Goal: Transaction & Acquisition: Purchase product/service

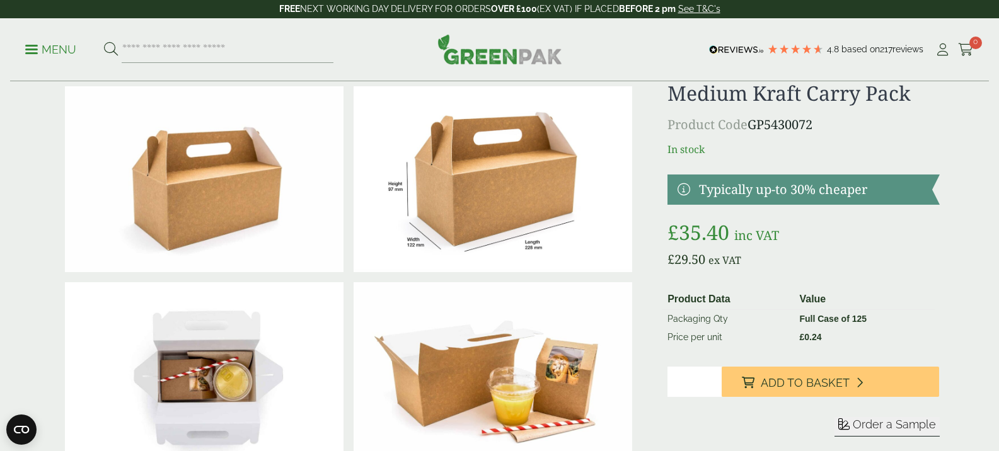
scroll to position [63, 0]
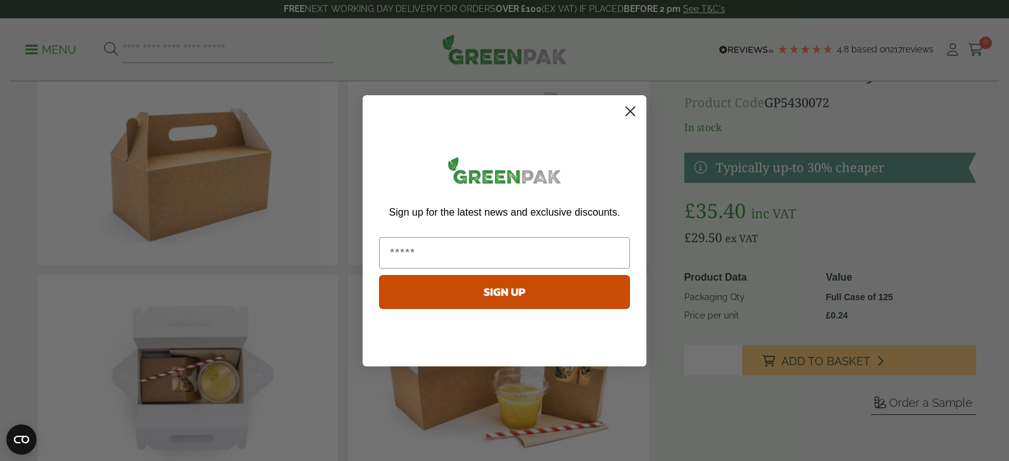
click at [631, 108] on circle "Close dialog" at bounding box center [630, 110] width 21 height 21
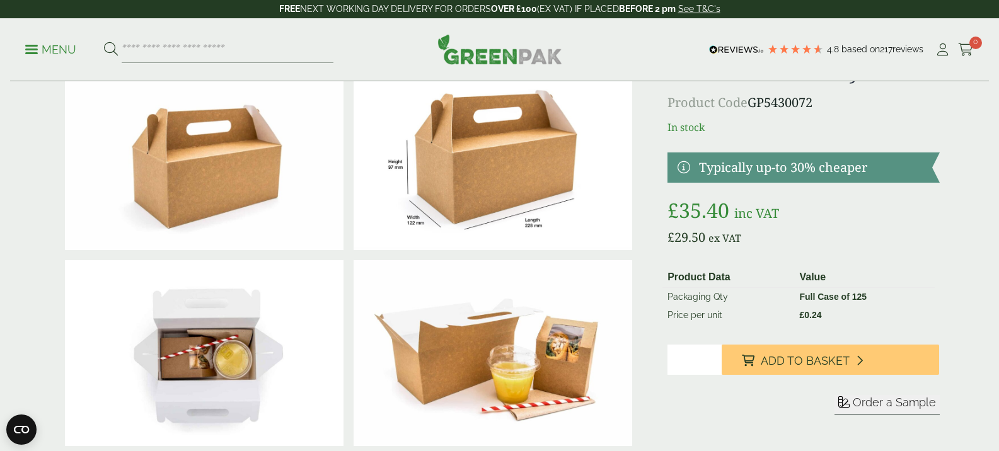
scroll to position [0, 0]
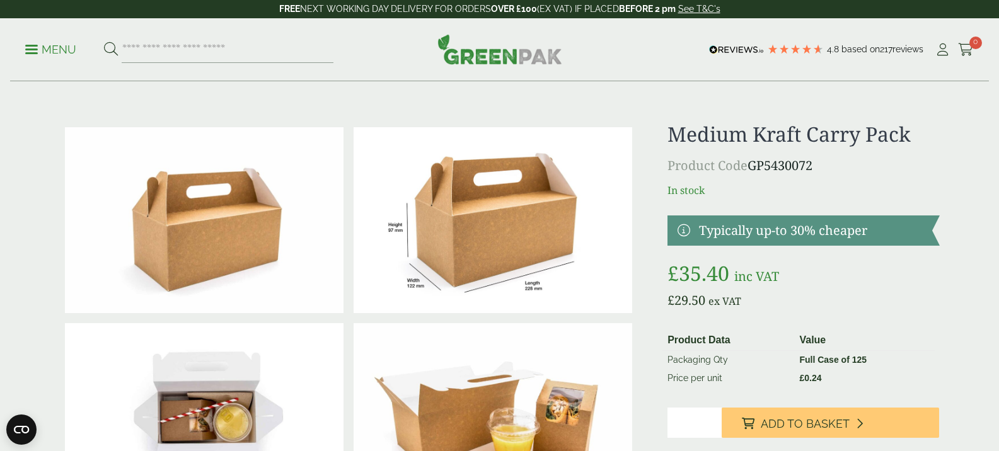
click at [789, 132] on h1 "Medium Kraft Carry Pack" at bounding box center [804, 134] width 272 height 24
drag, startPoint x: 789, startPoint y: 132, endPoint x: 893, endPoint y: 136, distance: 104.1
click at [893, 136] on h1 "Medium Kraft Carry Pack" at bounding box center [804, 134] width 272 height 24
copy h1 "Kraft Carry Pack"
click at [209, 42] on input "search" at bounding box center [228, 50] width 212 height 26
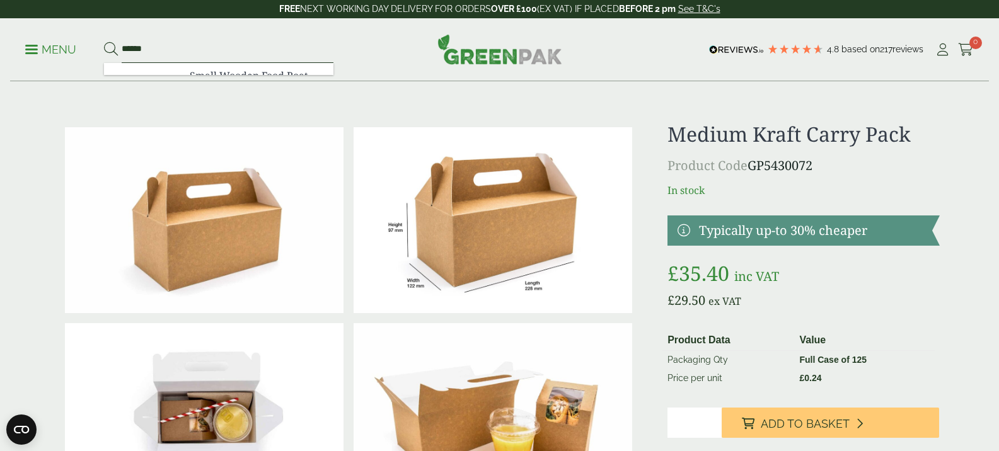
paste input "**********"
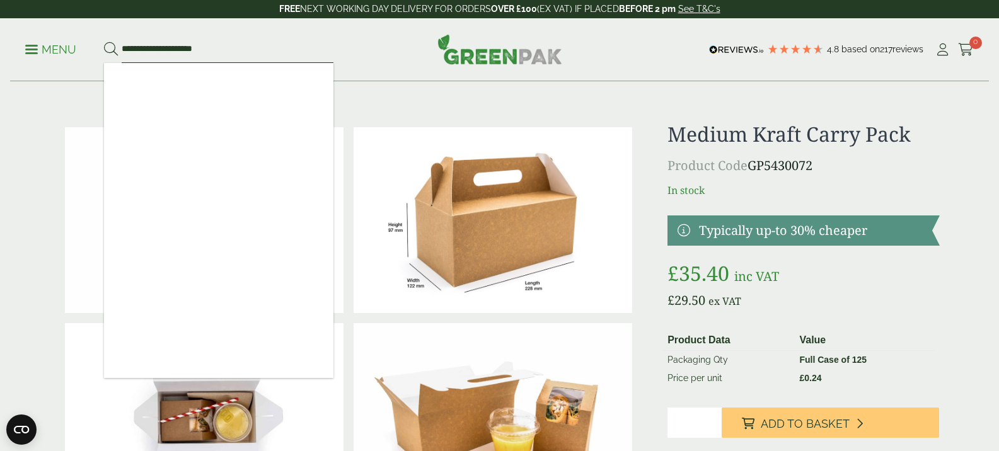
type input "**********"
click at [104, 42] on button at bounding box center [111, 50] width 14 height 16
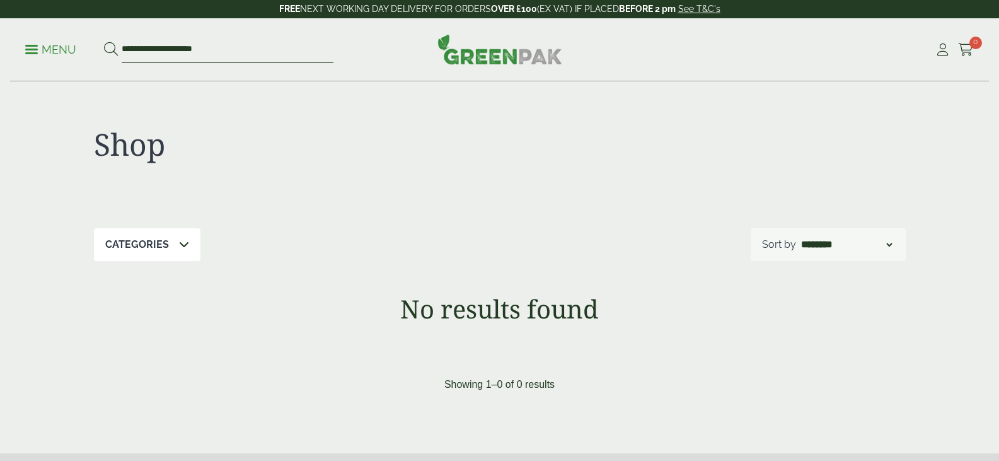
click at [131, 45] on input "**********" at bounding box center [228, 50] width 212 height 26
type input "**********"
click at [104, 42] on button at bounding box center [111, 50] width 14 height 16
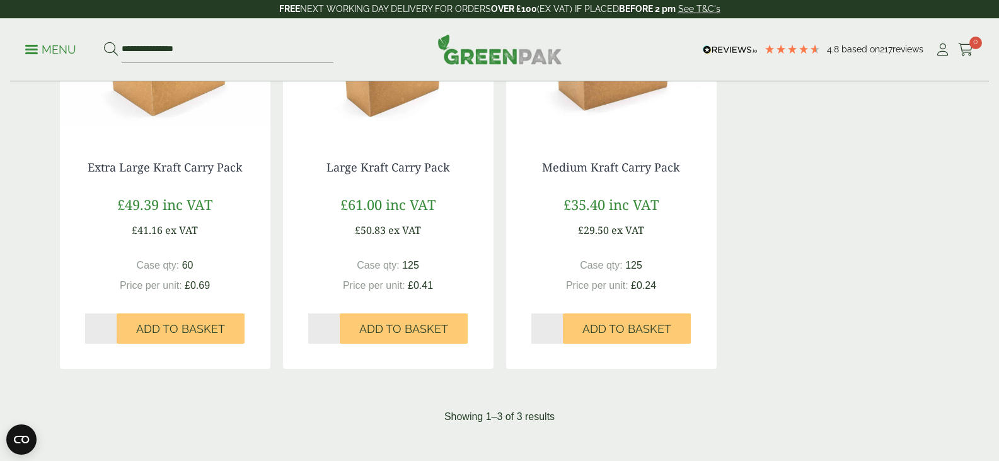
scroll to position [315, 0]
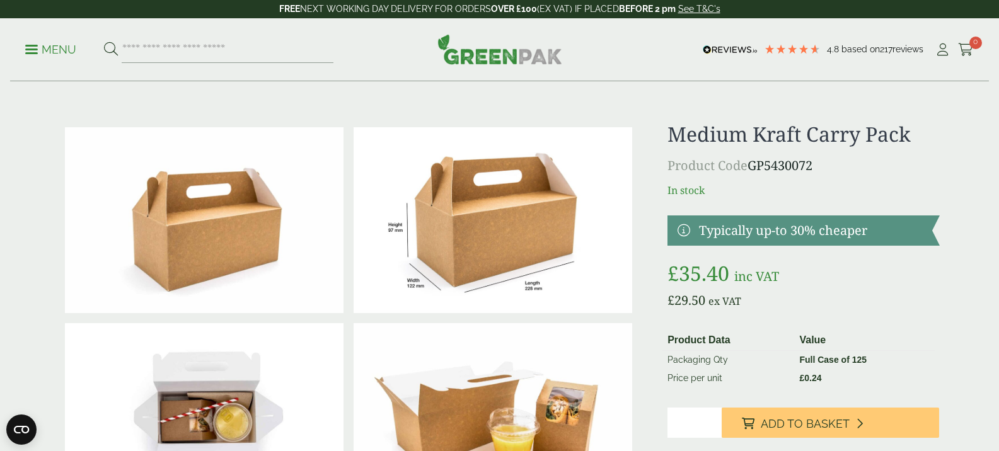
click at [718, 146] on div "Medium Kraft Carry Pack Product Code GP5430072 In stock Typically up-to 30% che…" at bounding box center [804, 318] width 272 height 392
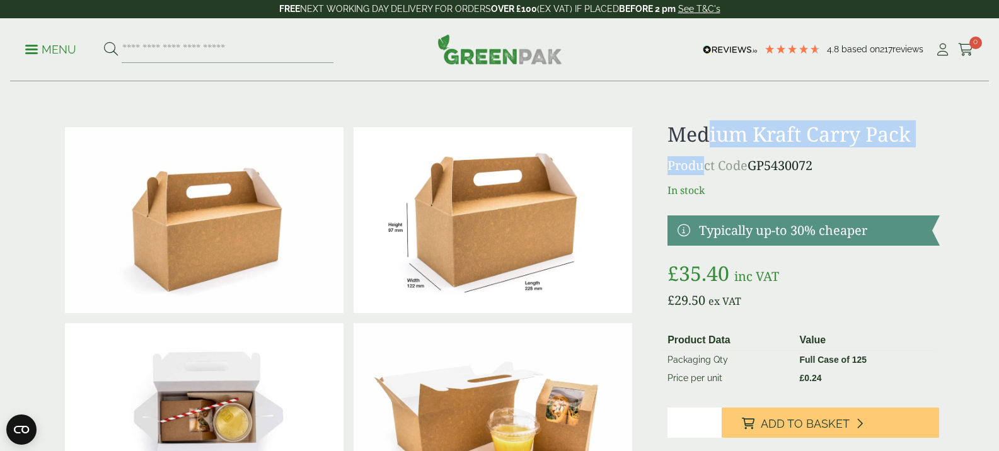
click at [720, 136] on h1 "Medium Kraft Carry Pack" at bounding box center [804, 134] width 272 height 24
drag, startPoint x: 720, startPoint y: 136, endPoint x: 893, endPoint y: 132, distance: 172.7
click at [893, 132] on h1 "Medium Kraft Carry Pack" at bounding box center [804, 134] width 272 height 24
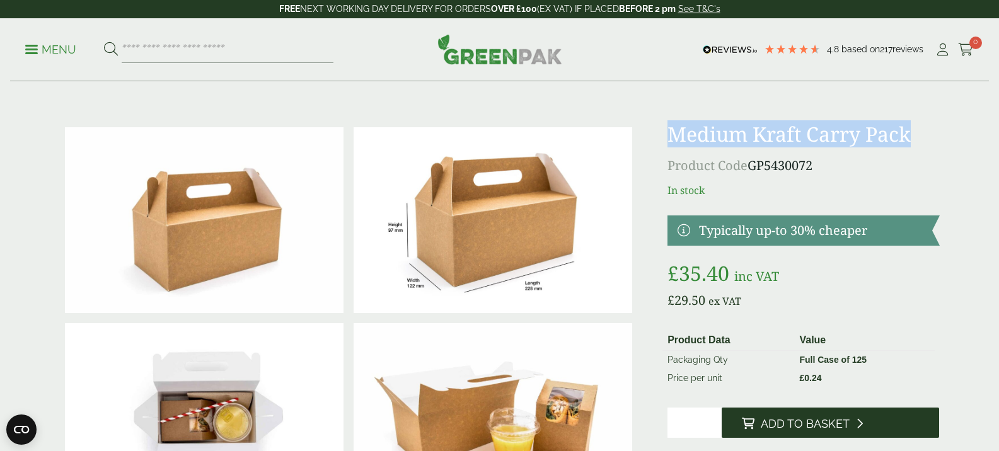
drag, startPoint x: 821, startPoint y: 424, endPoint x: 806, endPoint y: 414, distance: 18.0
click at [821, 424] on span "Add to Basket" at bounding box center [805, 424] width 89 height 14
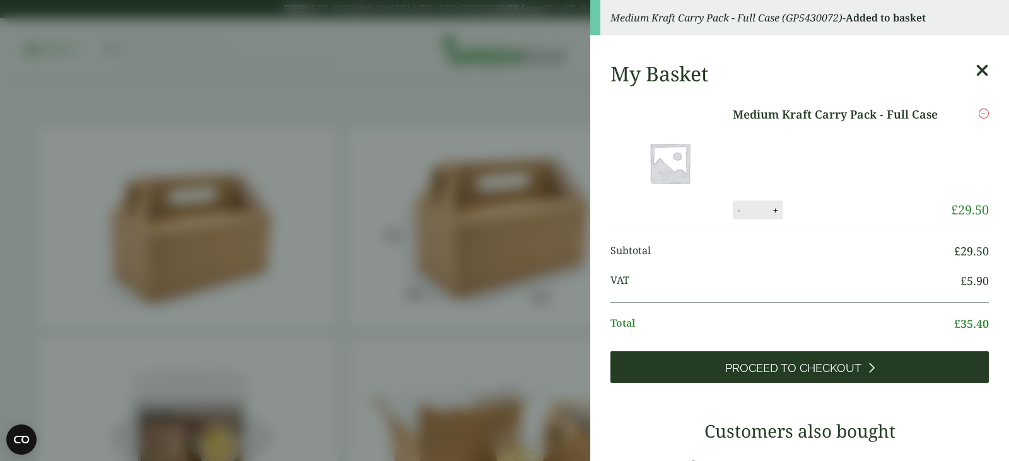
click at [846, 364] on span "Proceed to Checkout" at bounding box center [793, 368] width 136 height 14
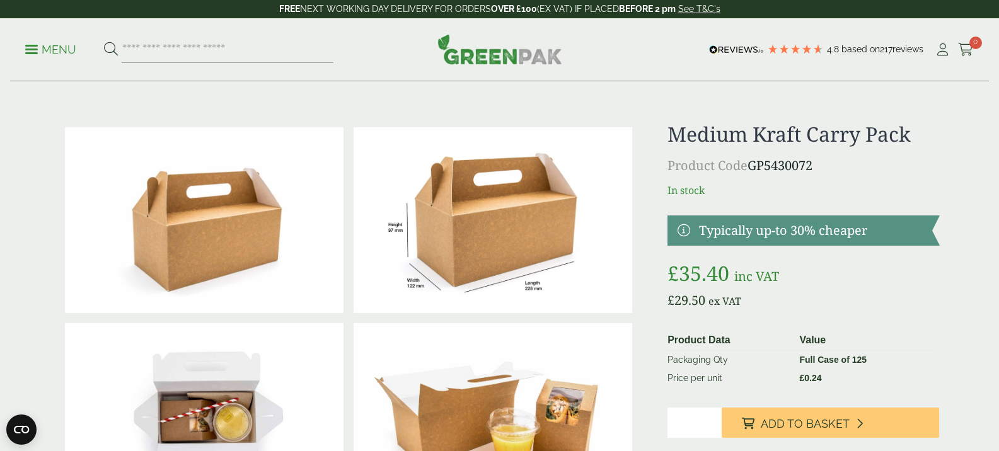
click at [722, 420] on input "*" at bounding box center [695, 423] width 54 height 30
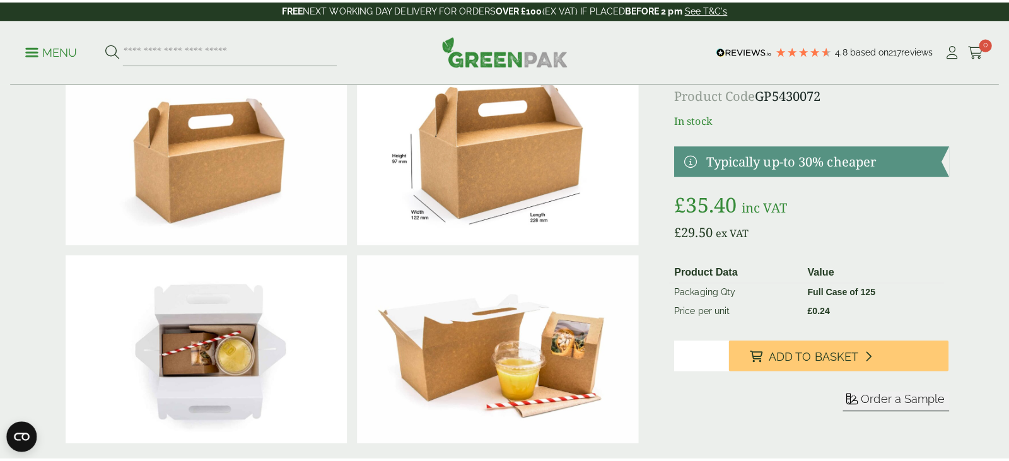
scroll to position [189, 0]
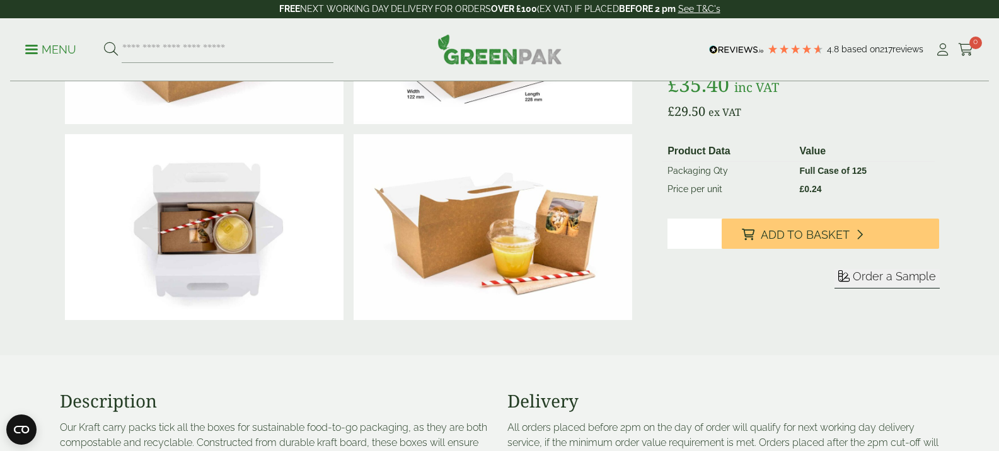
click at [722, 236] on input "*" at bounding box center [695, 234] width 54 height 30
type input "*"
click at [722, 231] on input "*" at bounding box center [695, 234] width 54 height 30
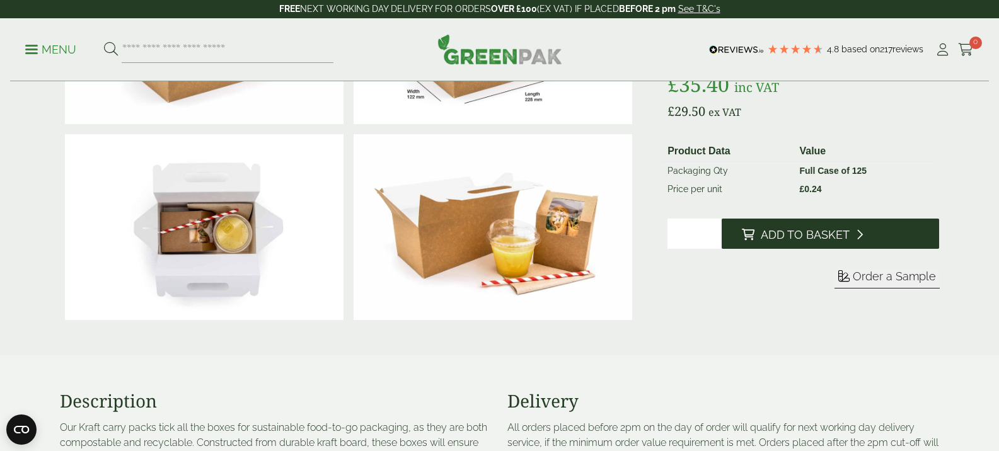
click at [798, 234] on span "Add to Basket" at bounding box center [805, 235] width 89 height 14
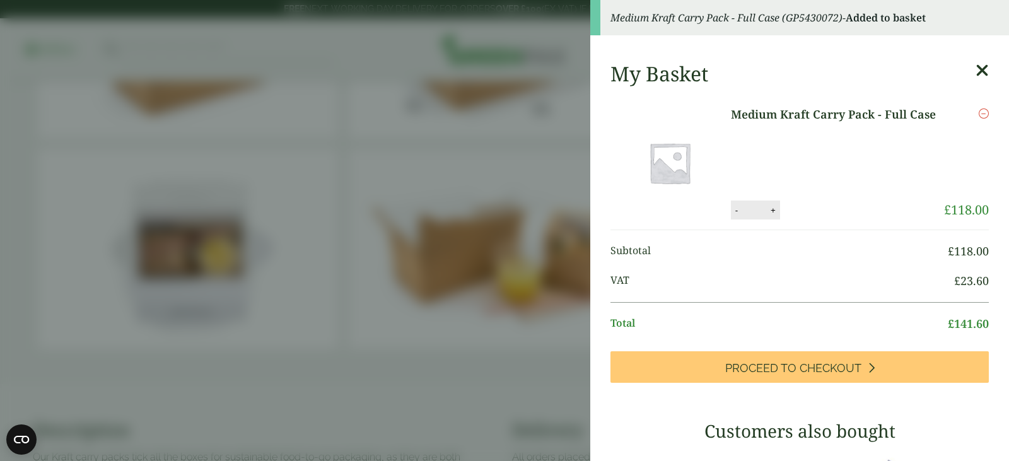
click at [734, 217] on div "My Basket Medium Kraft Carry Pack - Full Case Medium Kraft Carry Pack - Full Ca…" at bounding box center [799, 459] width 419 height 814
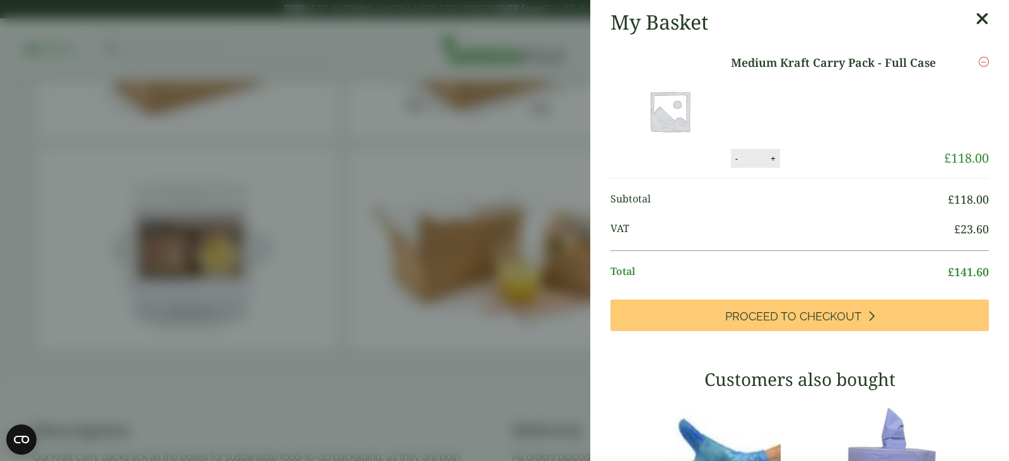
click at [731, 158] on button "-" at bounding box center [736, 158] width 10 height 11
type input "*"
click at [800, 162] on button "Update" at bounding box center [813, 158] width 63 height 19
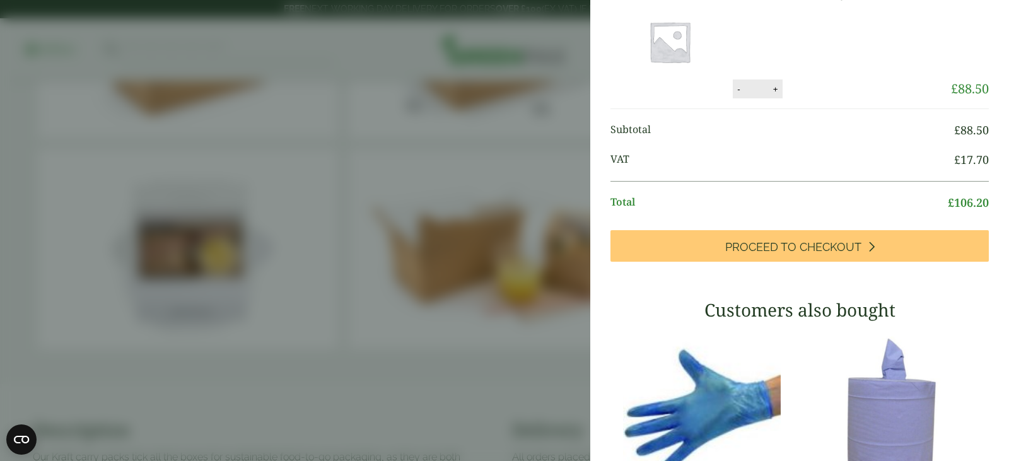
scroll to position [126, 0]
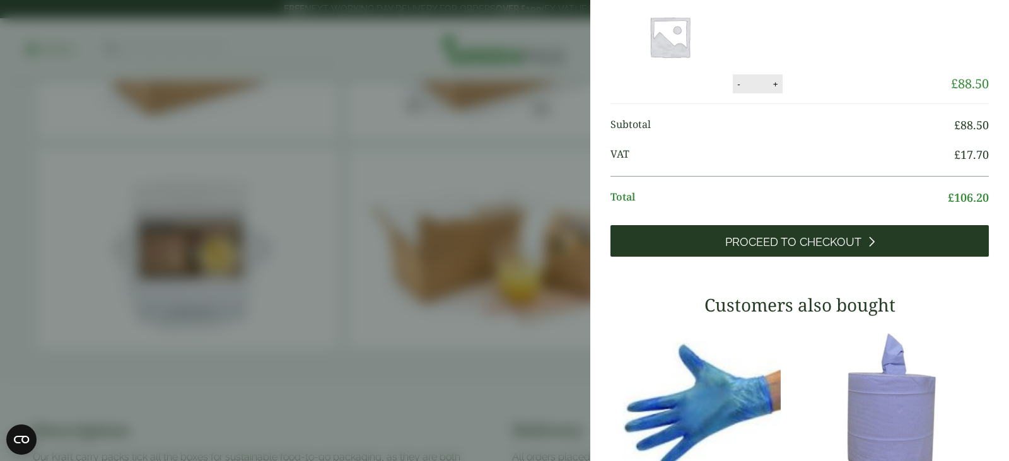
click at [838, 241] on span "Proceed to Checkout" at bounding box center [793, 242] width 136 height 14
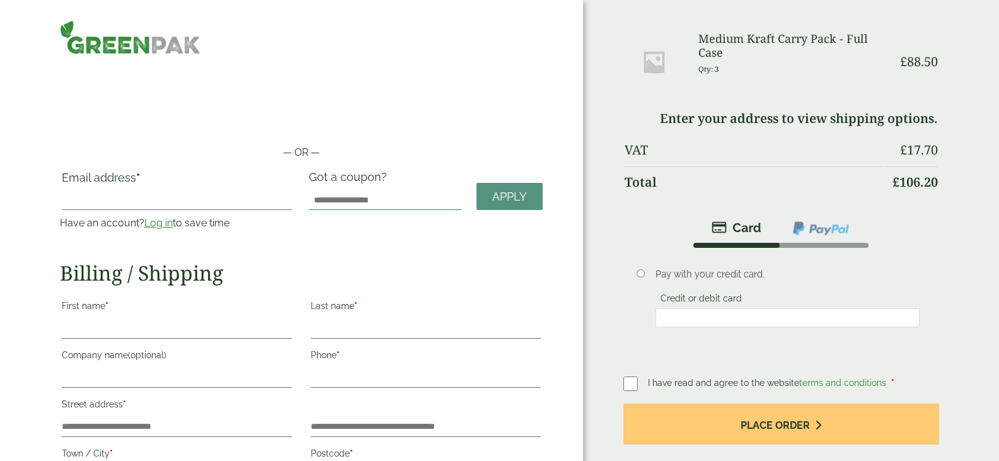
click at [366, 199] on input "Got a coupon?" at bounding box center [385, 200] width 153 height 20
paste input "*******"
type input "*******"
click at [506, 200] on span "Apply" at bounding box center [509, 197] width 35 height 14
